Goal: Task Accomplishment & Management: Use online tool/utility

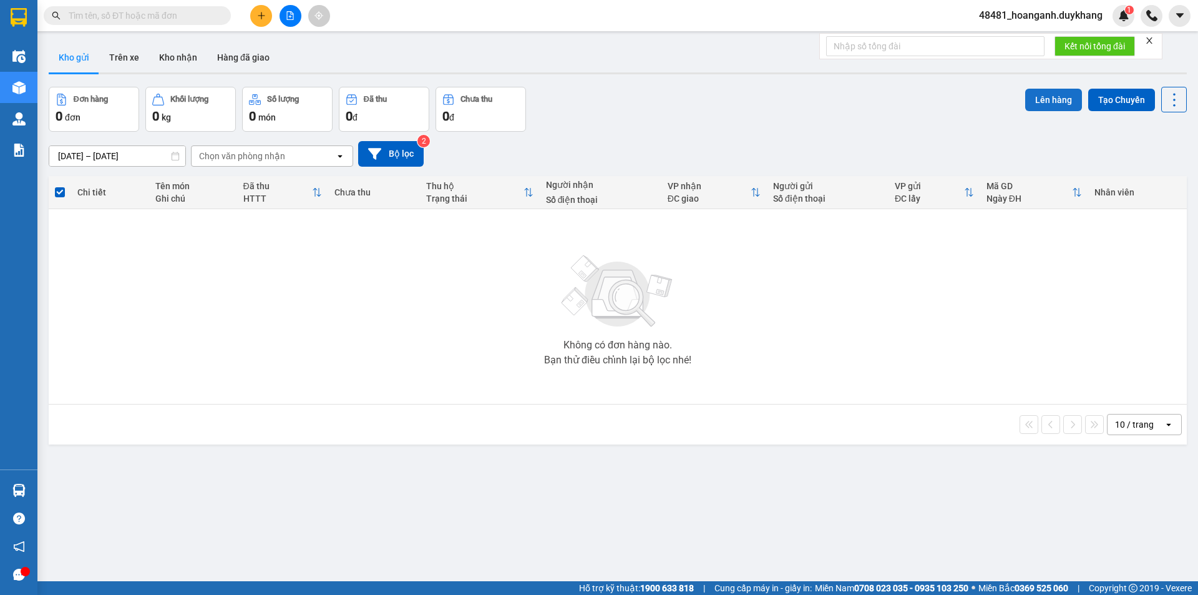
click at [1052, 93] on button "Lên hàng" at bounding box center [1053, 100] width 57 height 22
click at [1173, 24] on icon "Close" at bounding box center [1173, 25] width 10 height 10
click at [254, 9] on button at bounding box center [261, 16] width 22 height 22
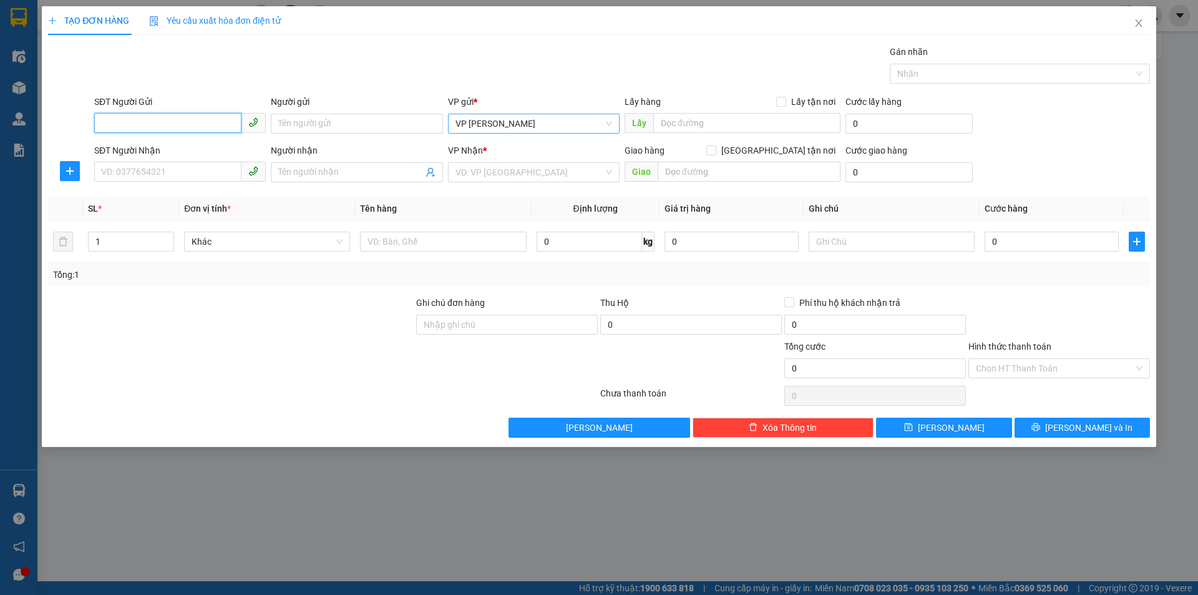
click at [502, 130] on span "VP [PERSON_NAME]" at bounding box center [533, 123] width 157 height 19
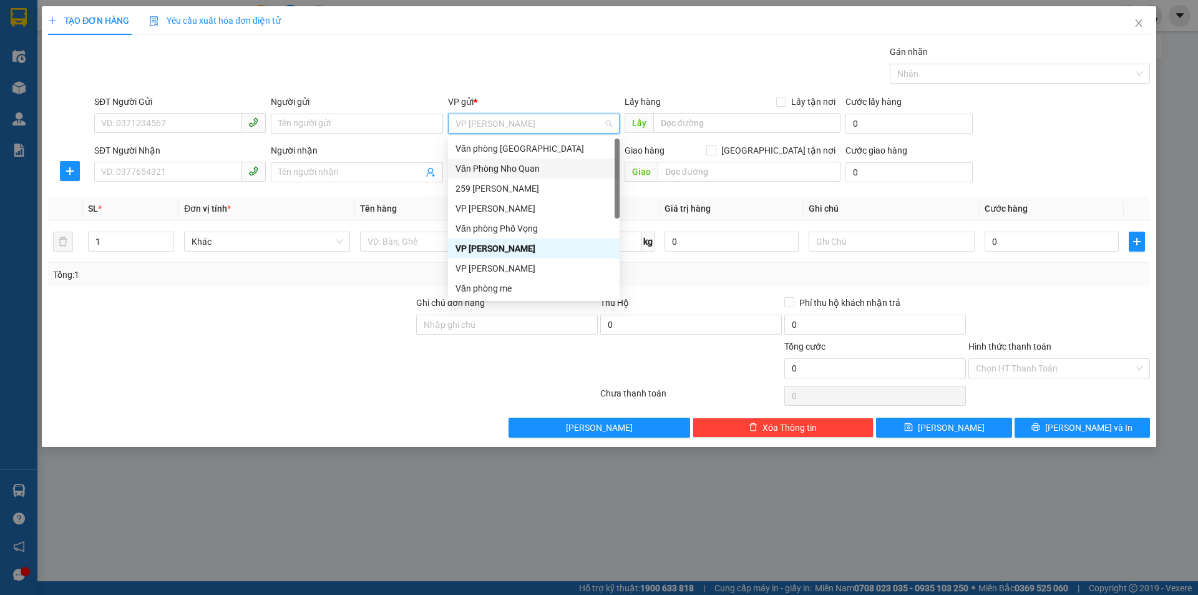
click at [535, 172] on div "Văn Phòng Nho Quan" at bounding box center [533, 169] width 157 height 14
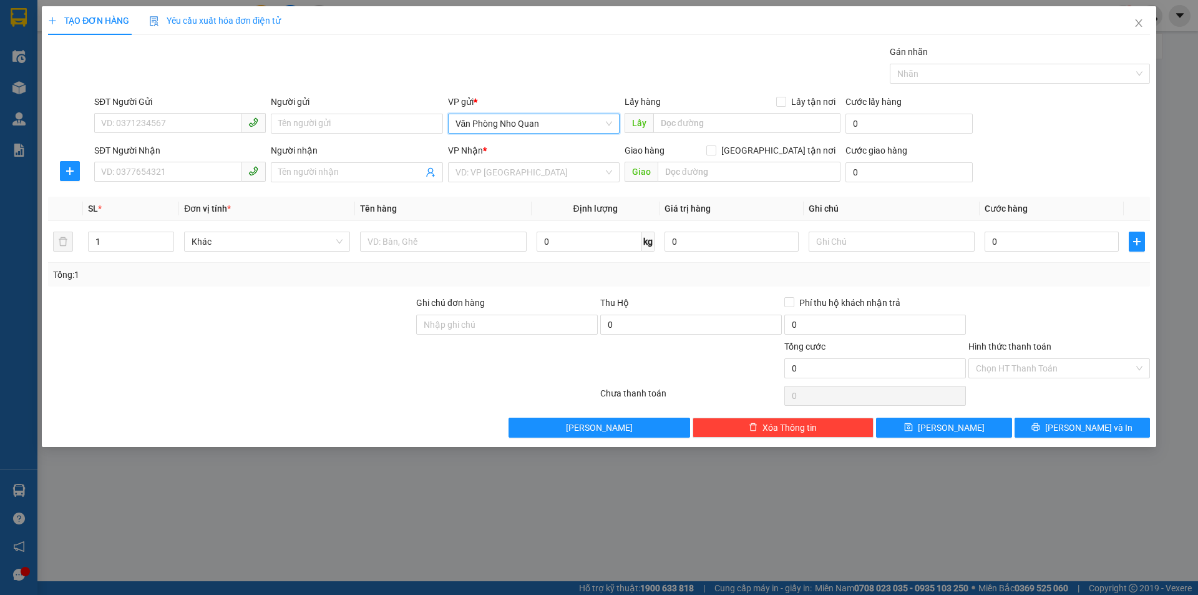
click at [512, 129] on span "Văn Phòng Nho Quan" at bounding box center [533, 123] width 157 height 19
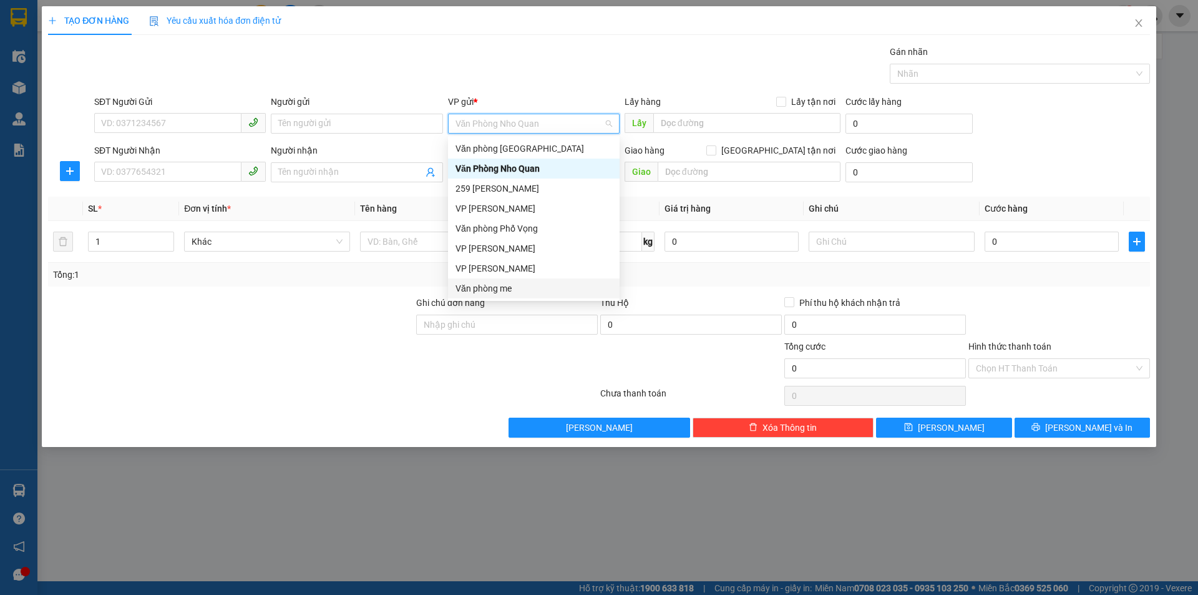
click at [507, 285] on div "Văn phòng me" at bounding box center [533, 288] width 157 height 14
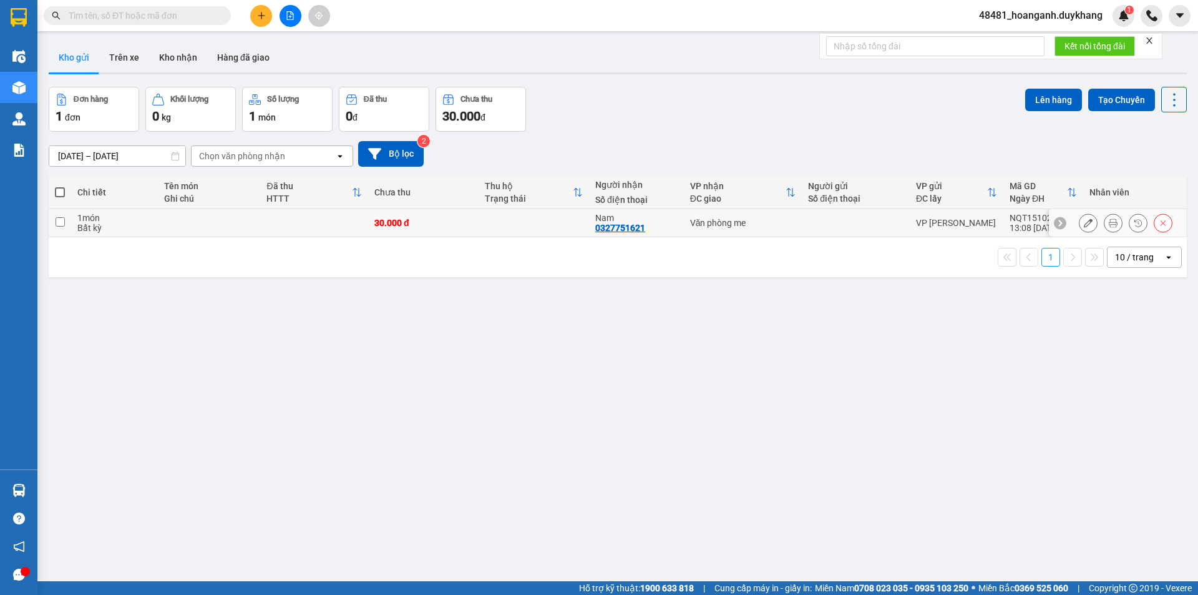
click at [555, 224] on td at bounding box center [534, 223] width 110 height 28
checkbox input "true"
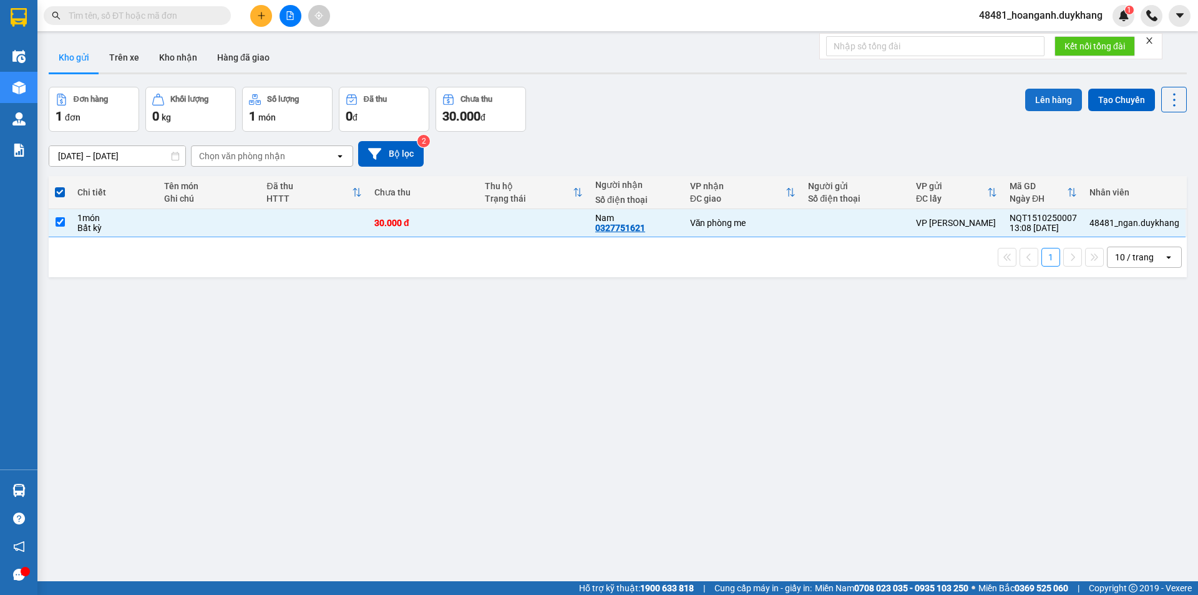
click at [1040, 99] on button "Lên hàng" at bounding box center [1053, 100] width 57 height 22
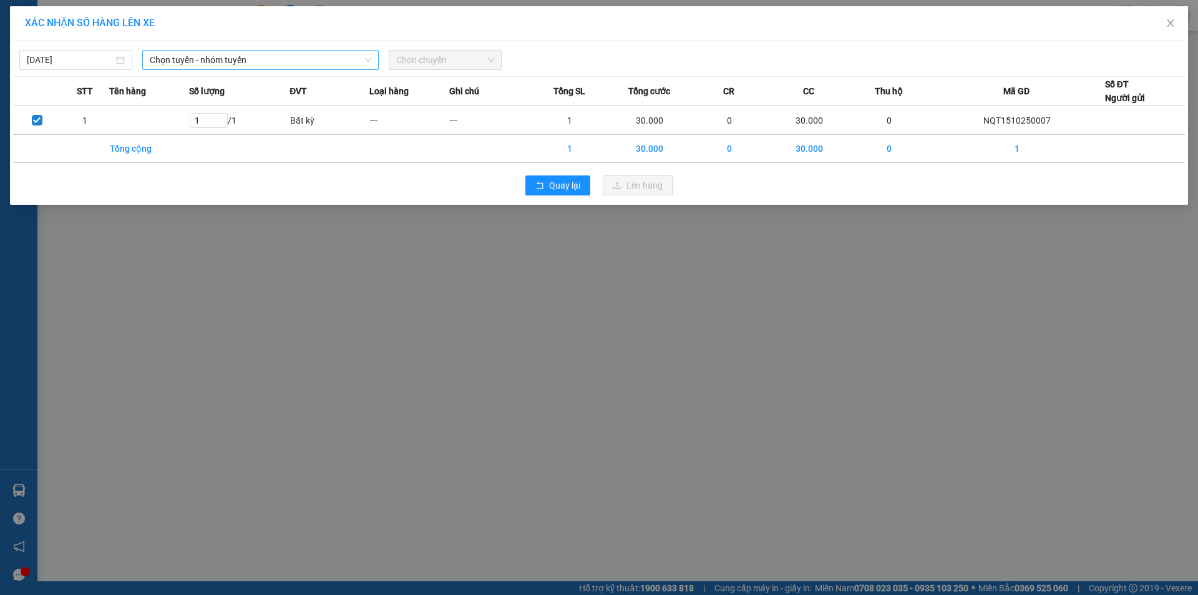
click at [190, 63] on span "Chọn tuyến - nhóm tuyến" at bounding box center [261, 60] width 222 height 19
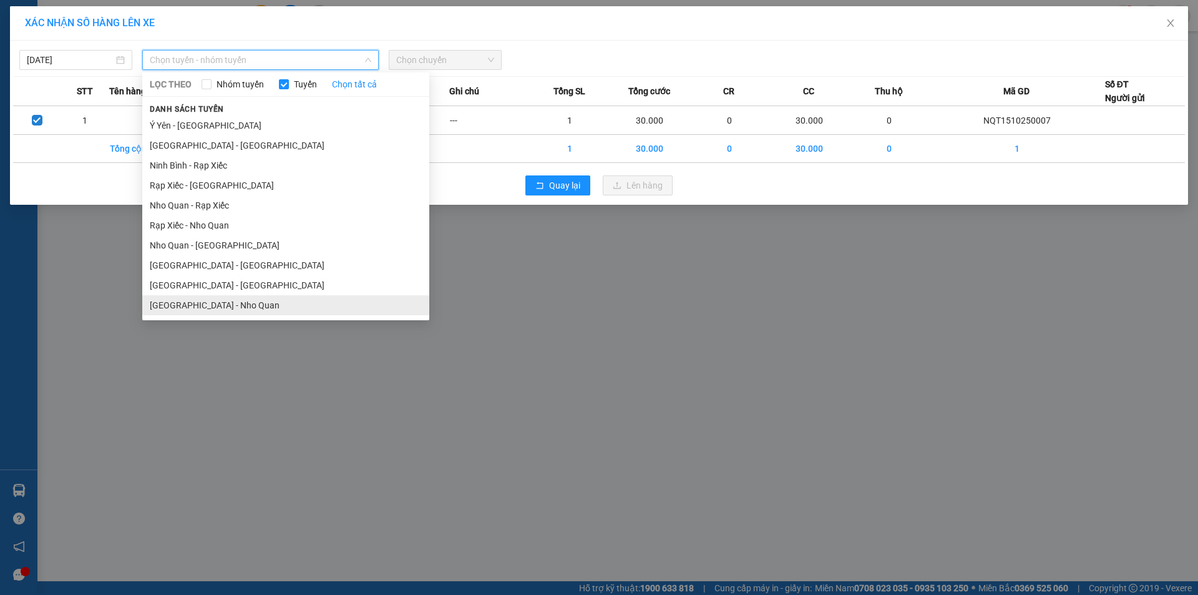
click at [207, 306] on li "[GEOGRAPHIC_DATA] - Nho Quan" at bounding box center [285, 305] width 287 height 20
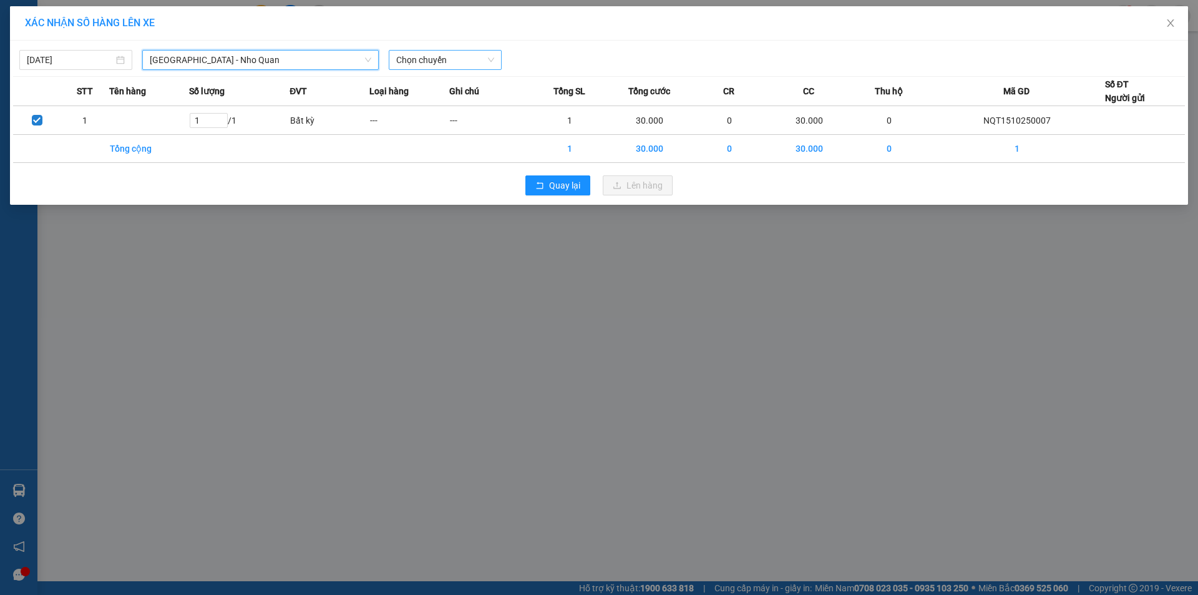
click at [454, 54] on span "Chọn chuyến" at bounding box center [445, 60] width 98 height 19
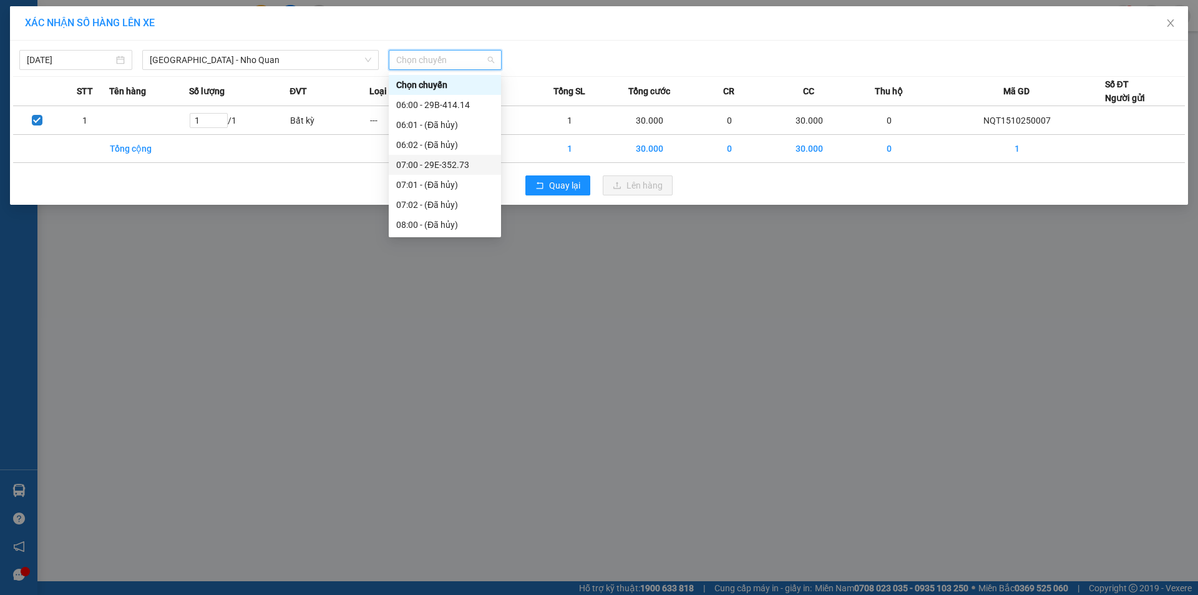
scroll to position [374, 0]
click at [459, 211] on div "14:00 - 29B-413.00" at bounding box center [444, 210] width 97 height 14
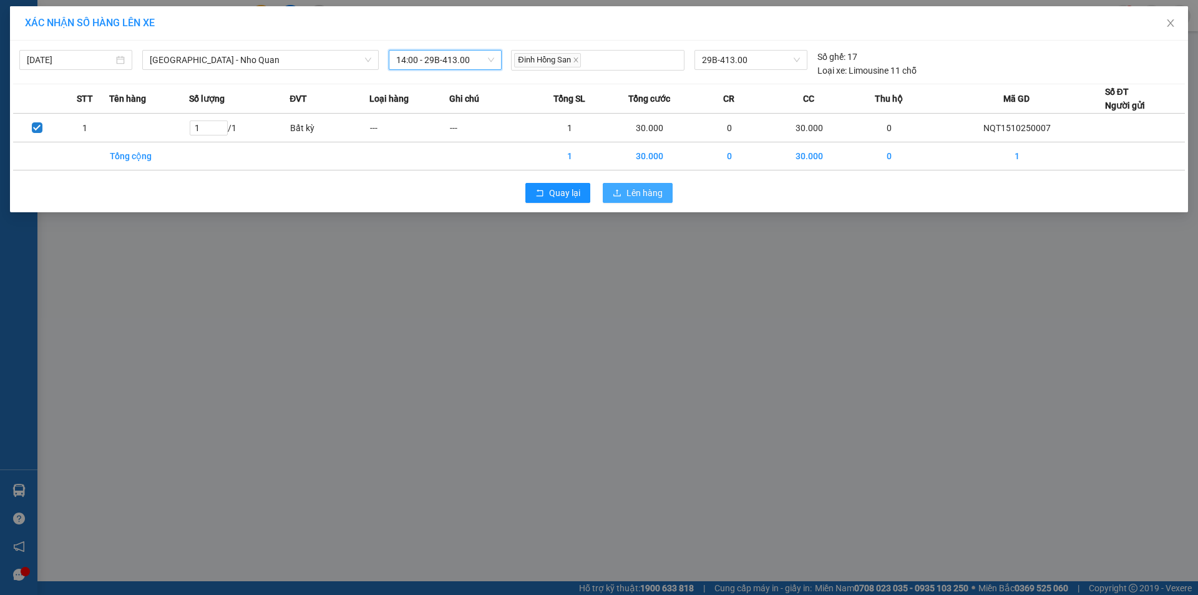
click at [629, 192] on span "Lên hàng" at bounding box center [644, 193] width 36 height 14
